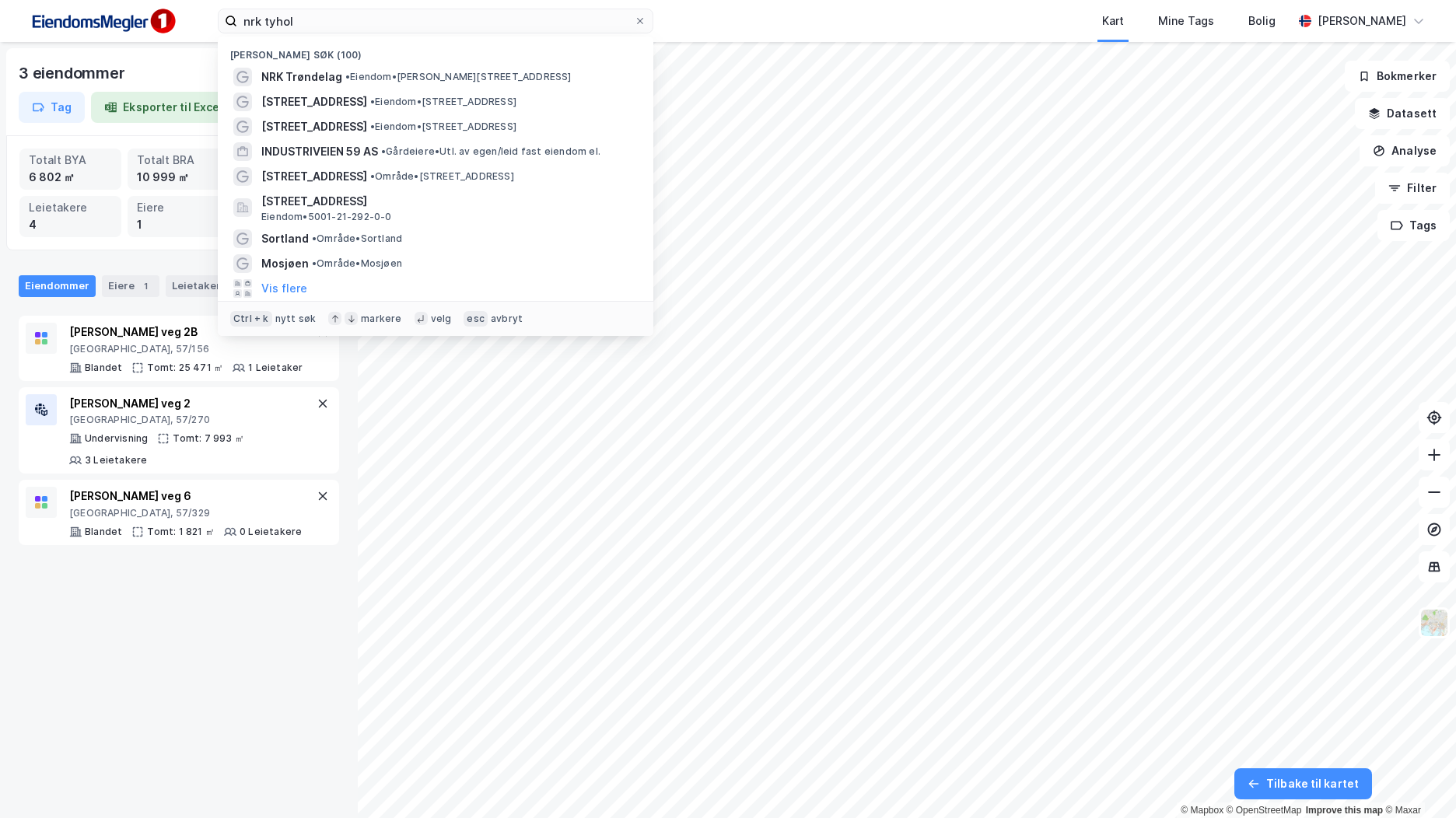
click at [303, 25] on input "nrk tyhol" at bounding box center [436, 21] width 397 height 23
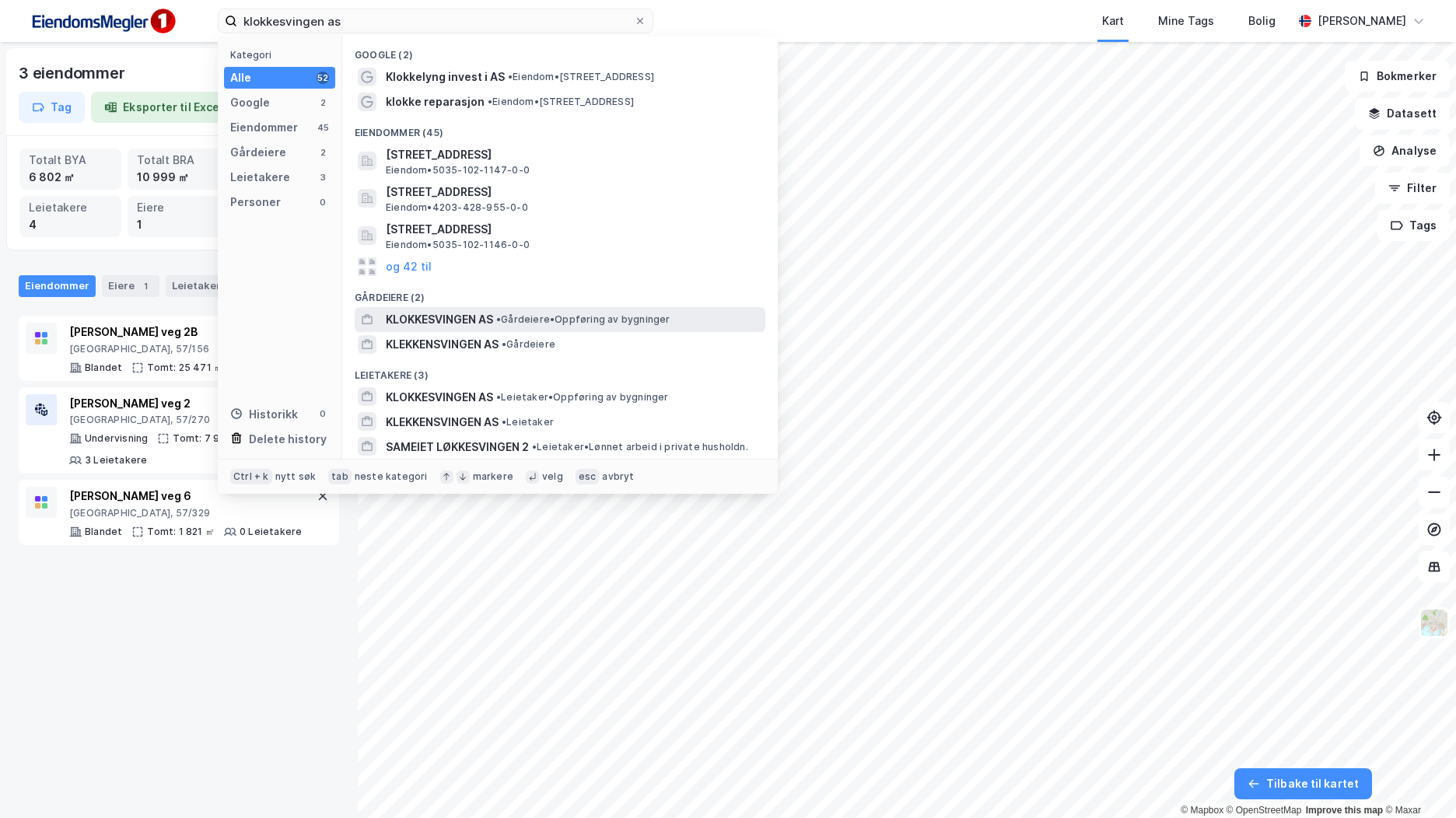
click at [500, 325] on span "•" at bounding box center [498, 318] width 4 height 11
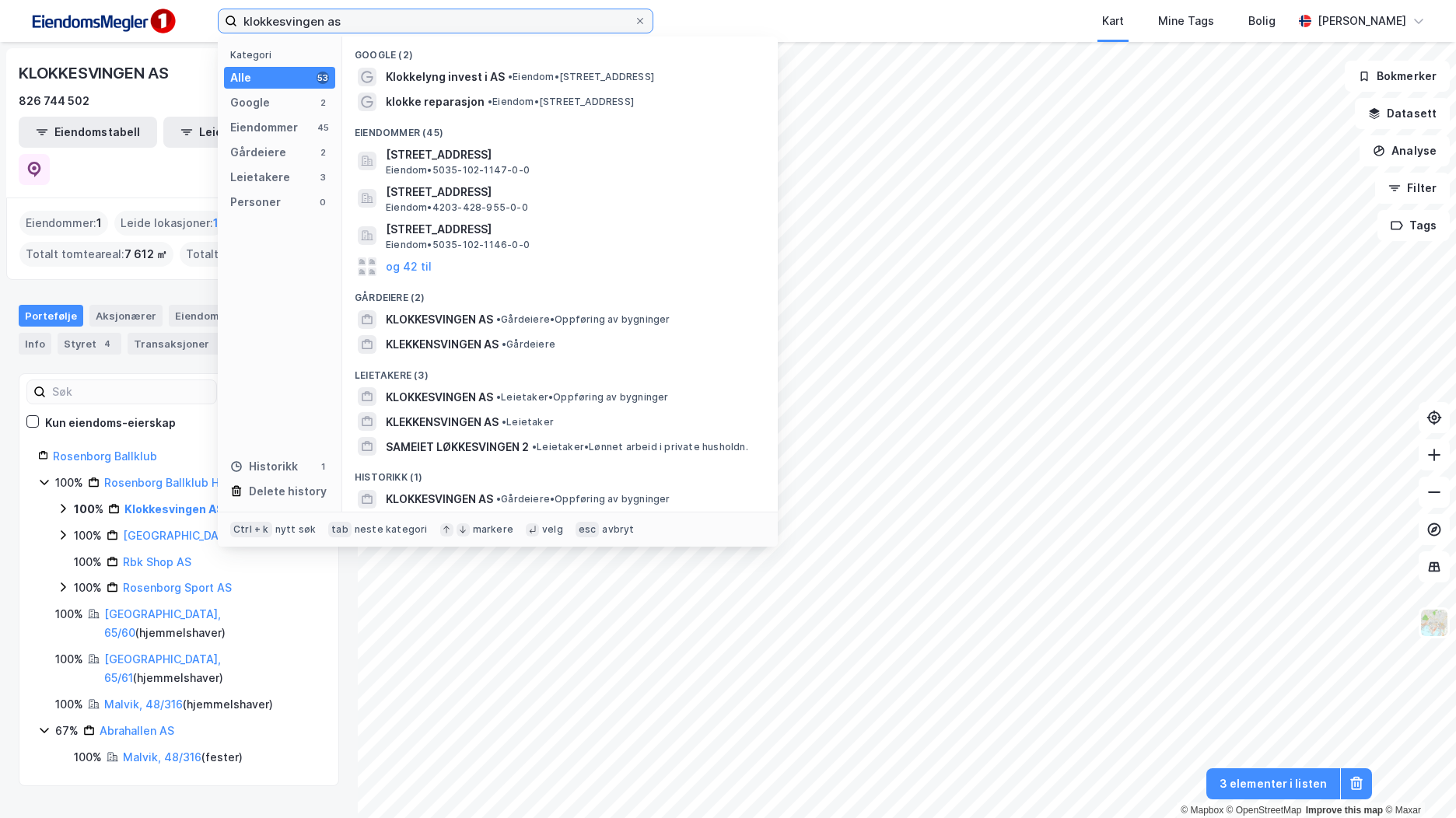
click at [420, 27] on input "klokkesvingen as" at bounding box center [436, 21] width 397 height 23
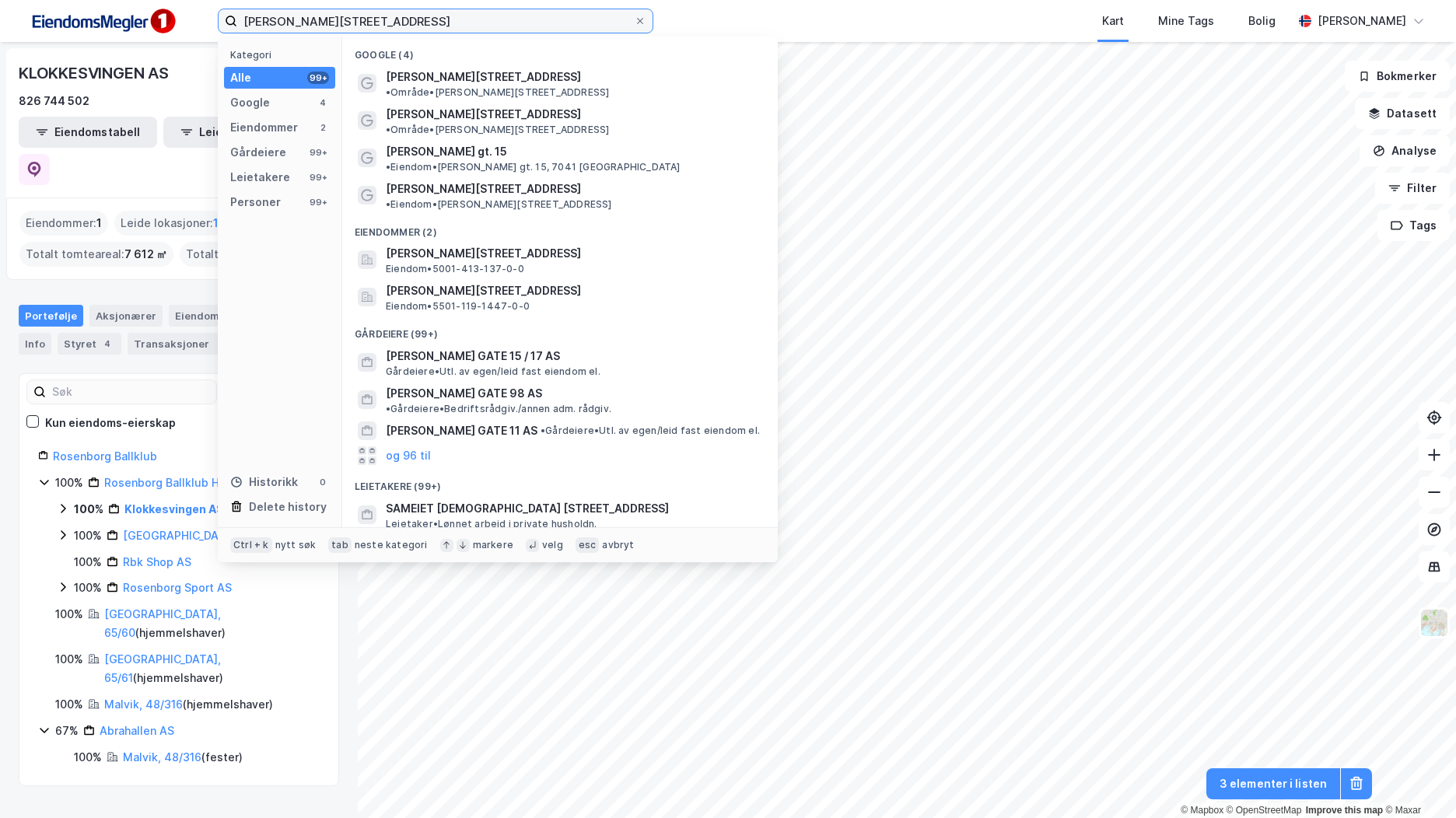
type input "[PERSON_NAME][STREET_ADDRESS]"
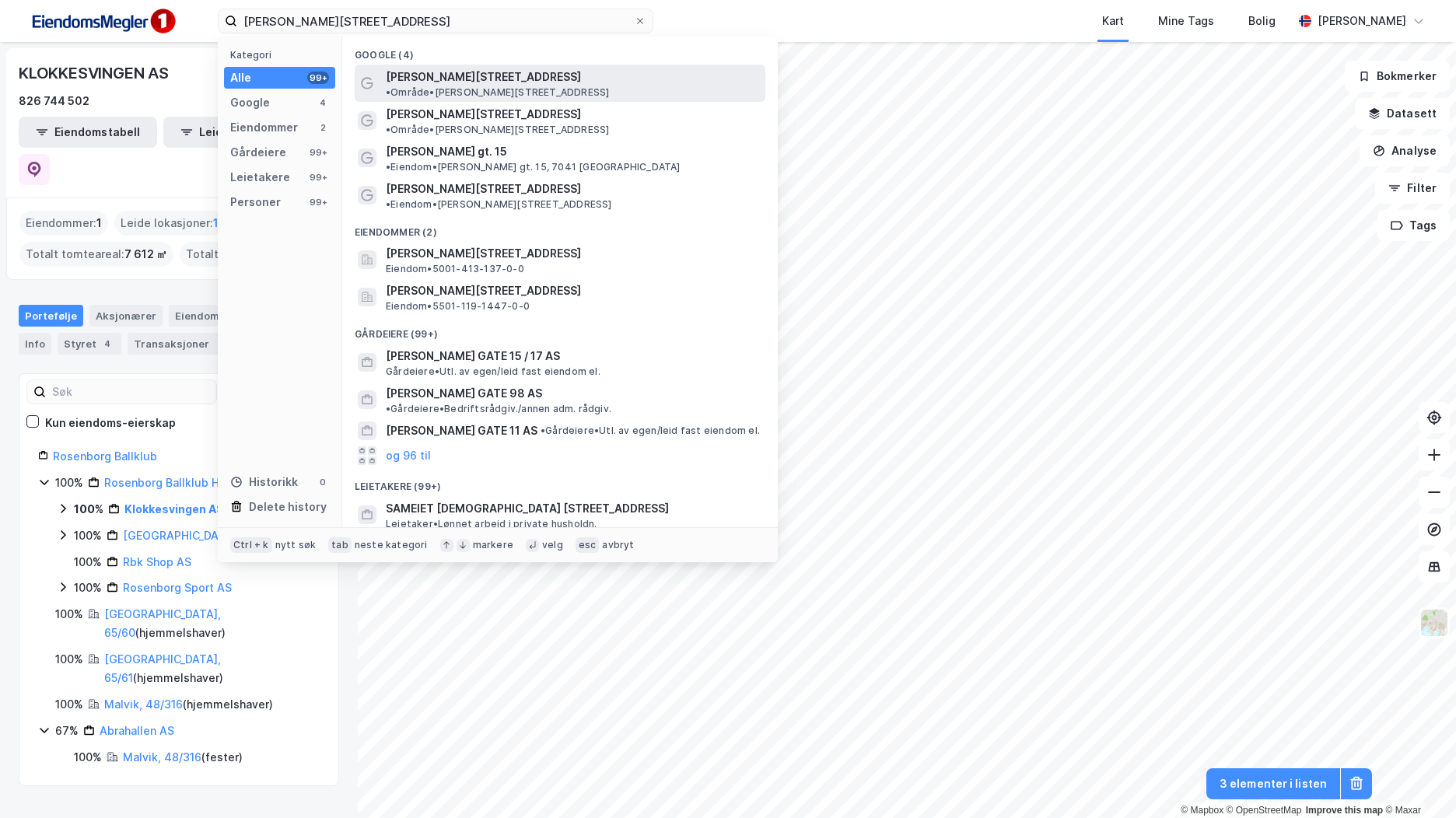
drag, startPoint x: 505, startPoint y: 79, endPoint x: 513, endPoint y: 77, distance: 8.2
click at [513, 86] on span "• Område • [PERSON_NAME][STREET_ADDRESS]" at bounding box center [497, 92] width 223 height 12
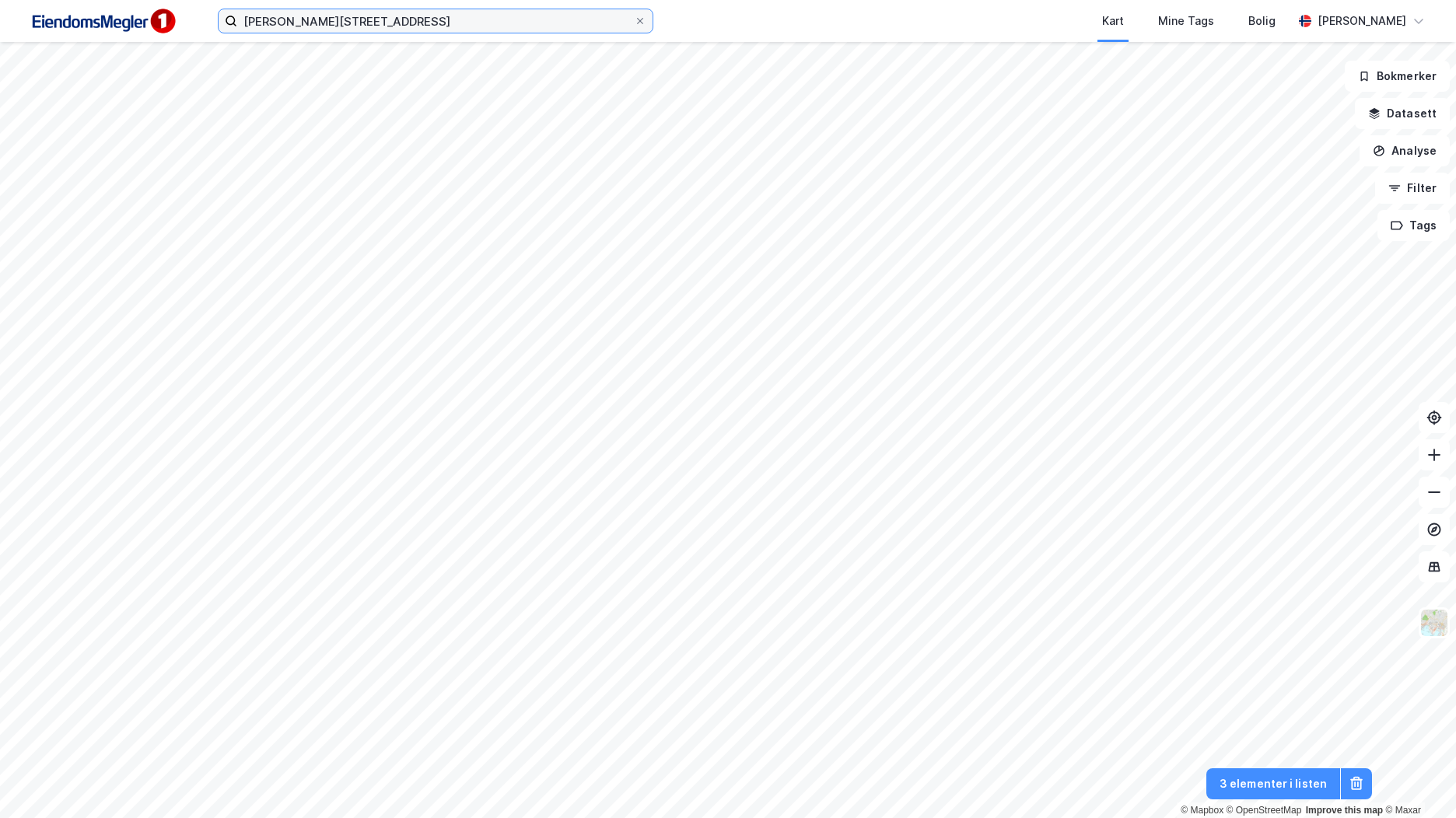
click at [420, 23] on input "[PERSON_NAME][STREET_ADDRESS]" at bounding box center [436, 21] width 397 height 23
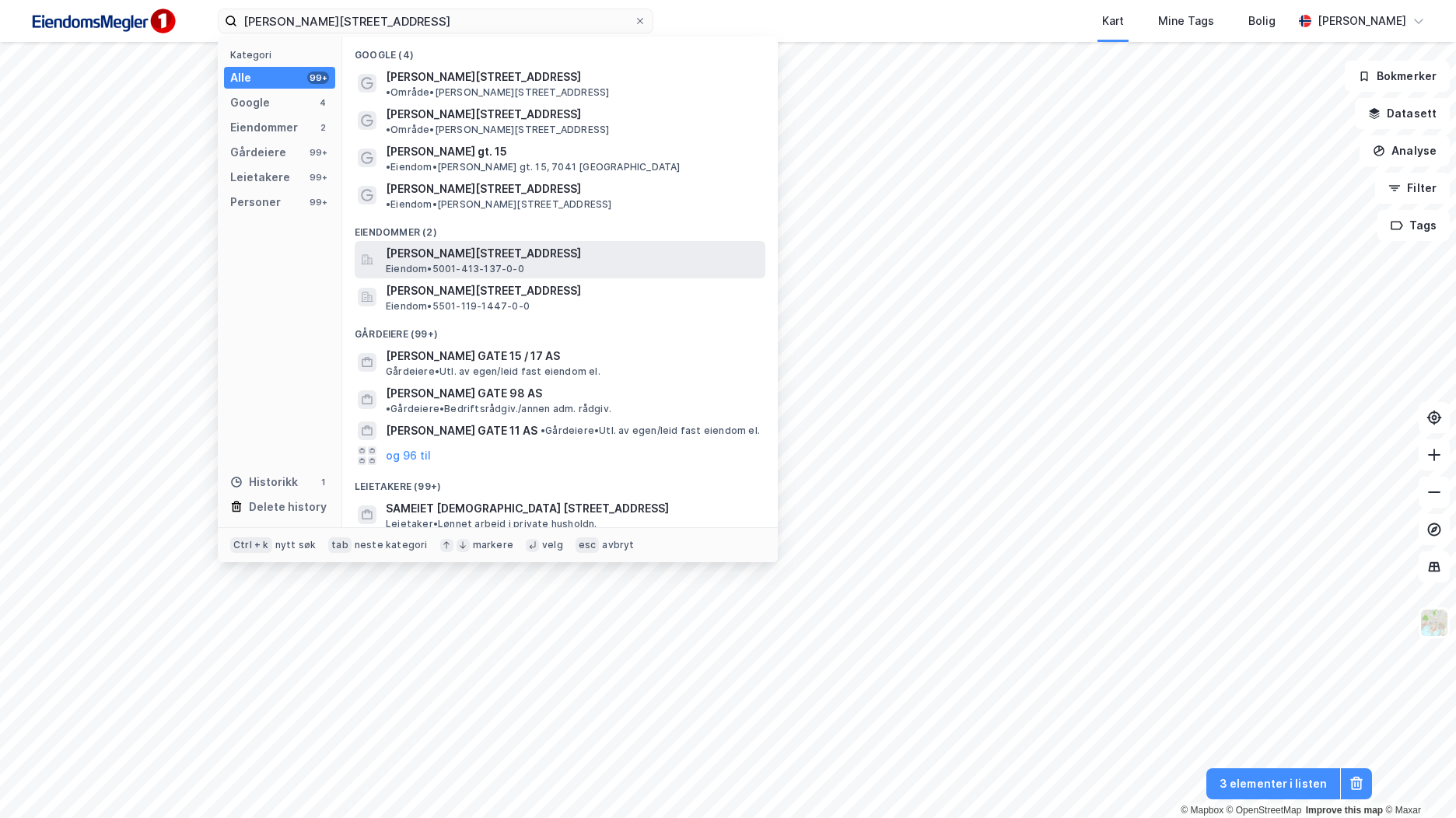
click at [479, 245] on span "[PERSON_NAME][STREET_ADDRESS]" at bounding box center [572, 253] width 373 height 18
